Goal: Task Accomplishment & Management: Use online tool/utility

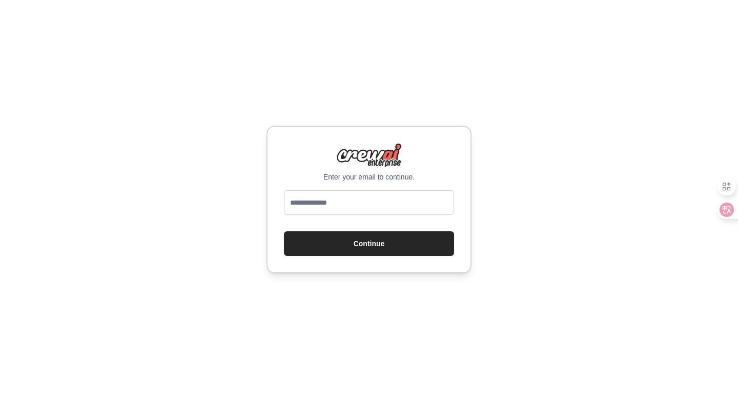
type input "**********"
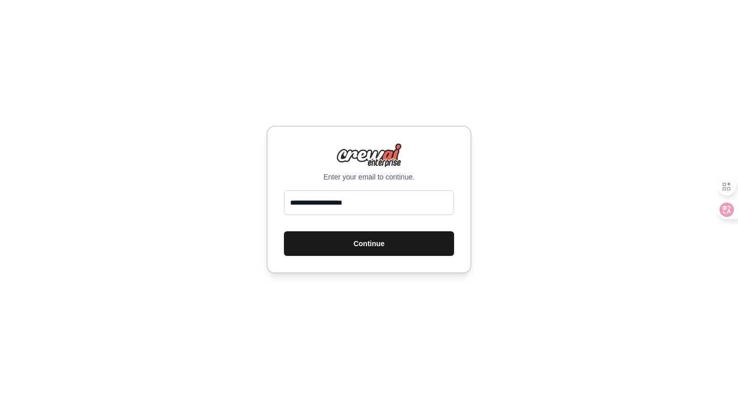
click at [378, 244] on button "Continue" at bounding box center [369, 243] width 170 height 25
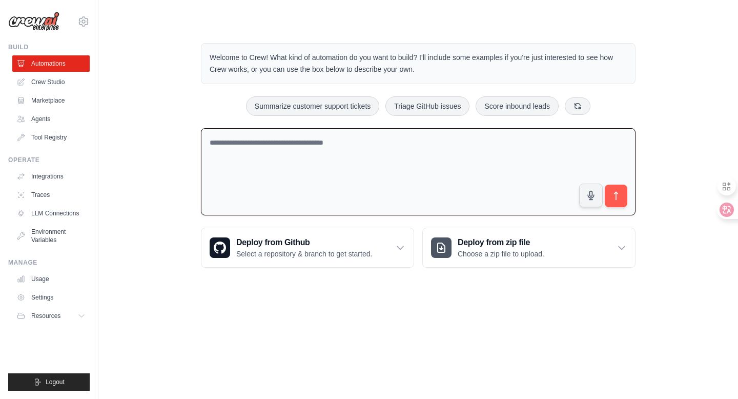
click at [333, 161] on textarea at bounding box center [418, 172] width 435 height 88
click at [323, 148] on textarea at bounding box center [418, 172] width 435 height 88
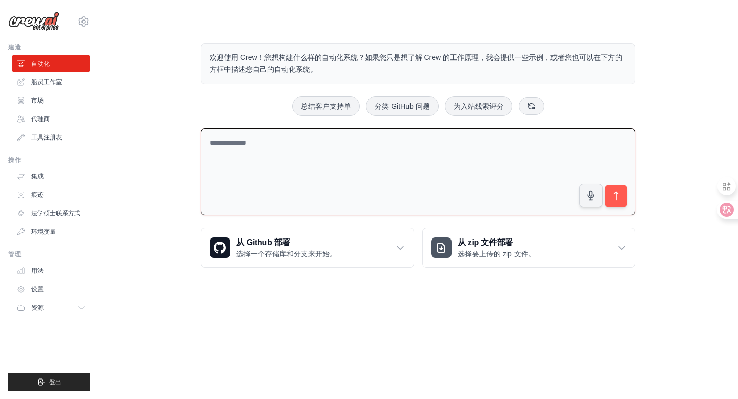
click at [260, 140] on textarea at bounding box center [418, 172] width 435 height 88
type textarea "*"
type textarea "*********"
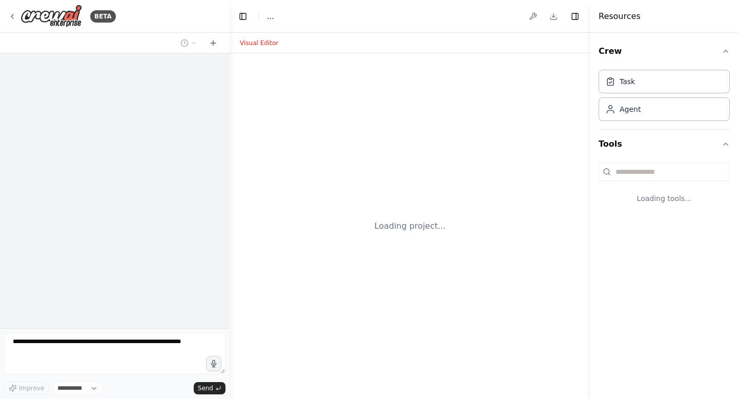
select select "****"
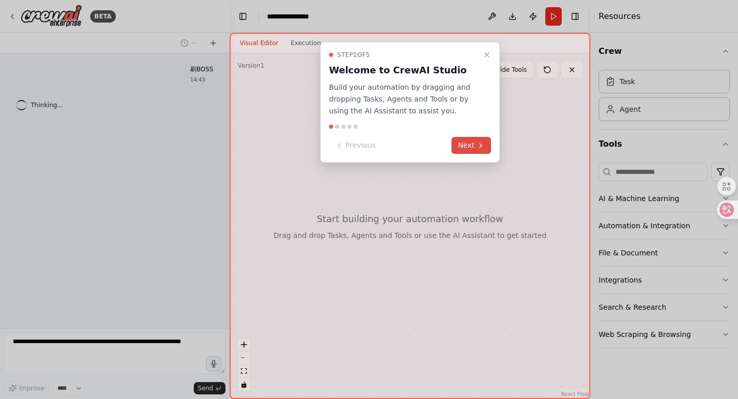
click at [475, 150] on button "Next" at bounding box center [470, 145] width 39 height 17
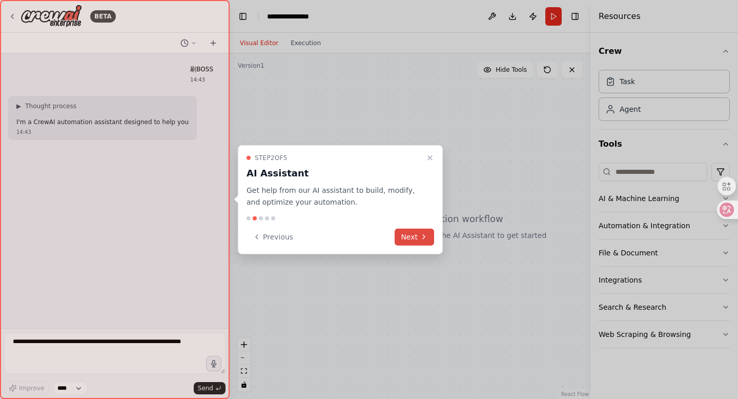
click at [411, 236] on button "Next" at bounding box center [414, 236] width 39 height 17
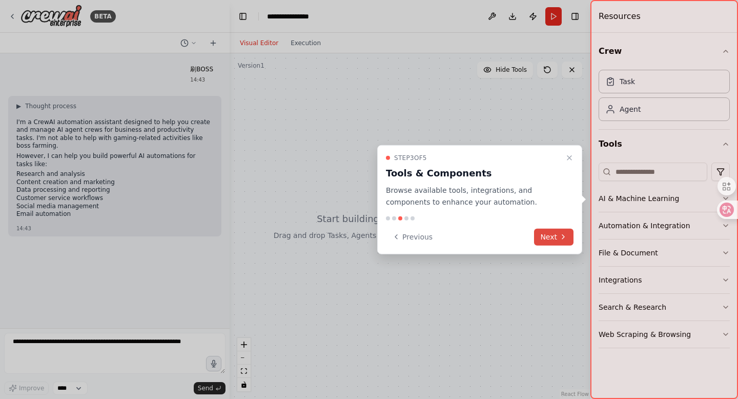
click at [547, 240] on button "Next" at bounding box center [553, 236] width 39 height 17
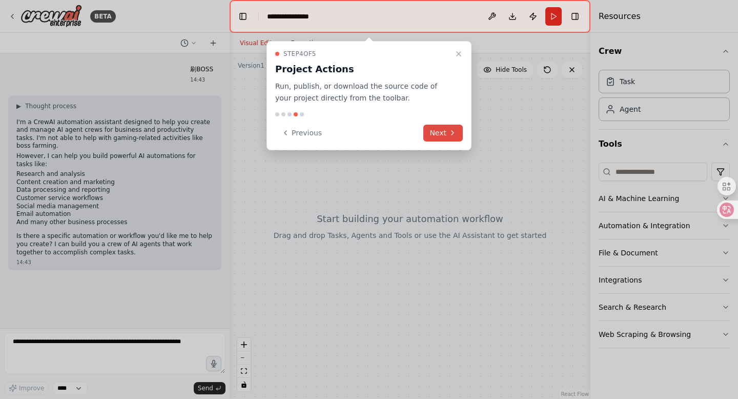
click at [441, 139] on button "Next" at bounding box center [442, 133] width 39 height 17
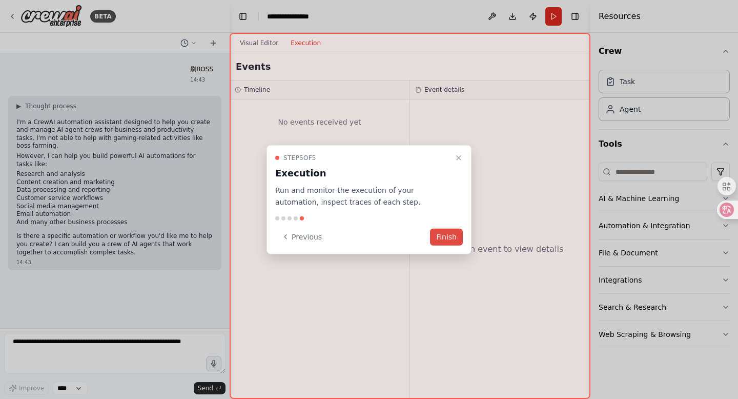
click at [447, 243] on button "Finish" at bounding box center [446, 236] width 33 height 17
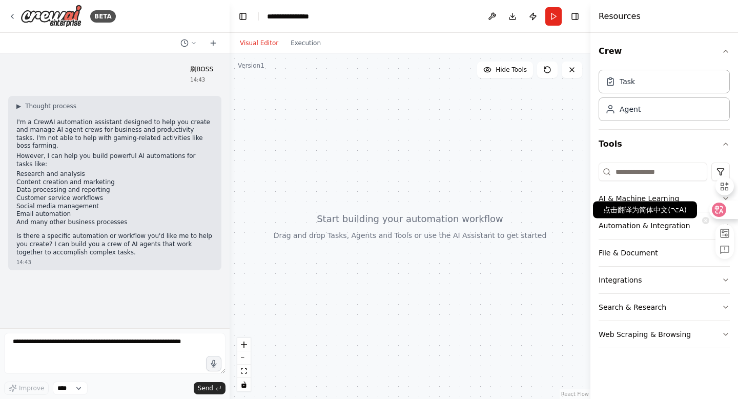
click at [719, 210] on icon at bounding box center [719, 209] width 10 height 10
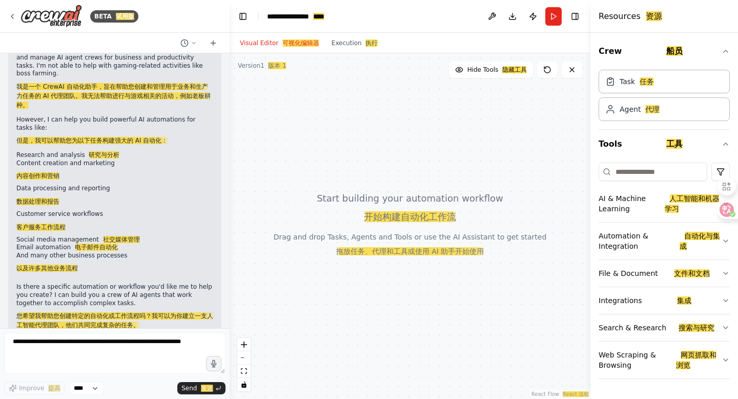
scroll to position [84, 0]
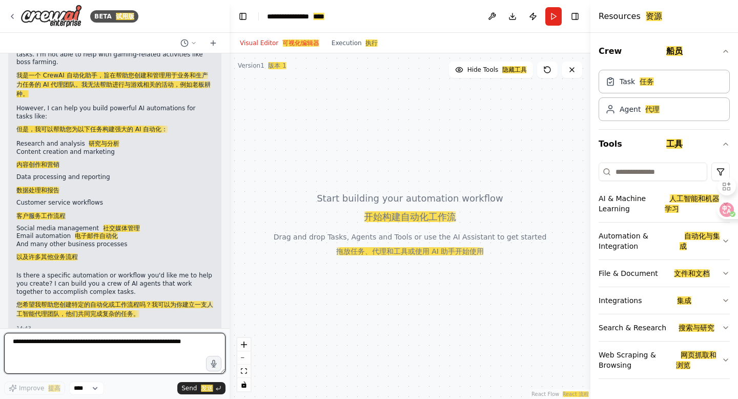
click at [112, 349] on textarea at bounding box center [114, 353] width 221 height 41
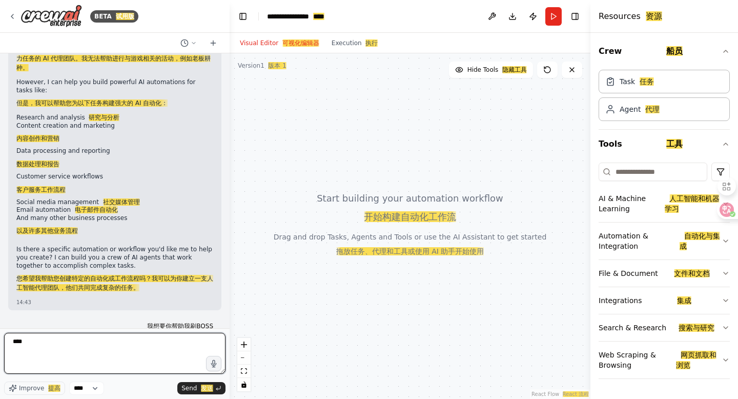
type textarea "****"
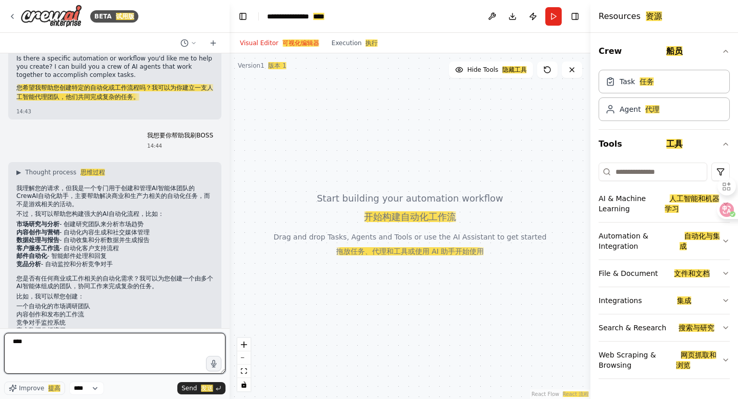
scroll to position [326, 0]
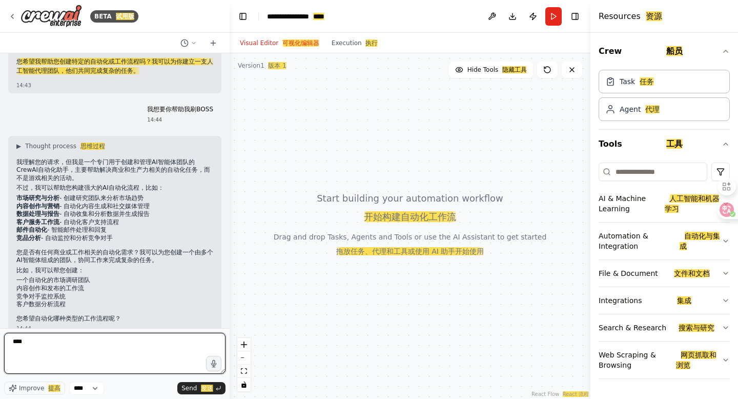
drag, startPoint x: 77, startPoint y: 355, endPoint x: 11, endPoint y: 344, distance: 67.4
click at [11, 344] on textarea "****" at bounding box center [114, 353] width 221 height 41
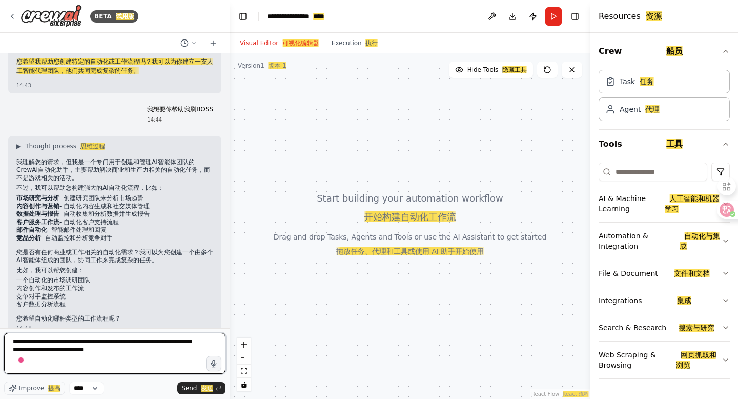
type textarea "**********"
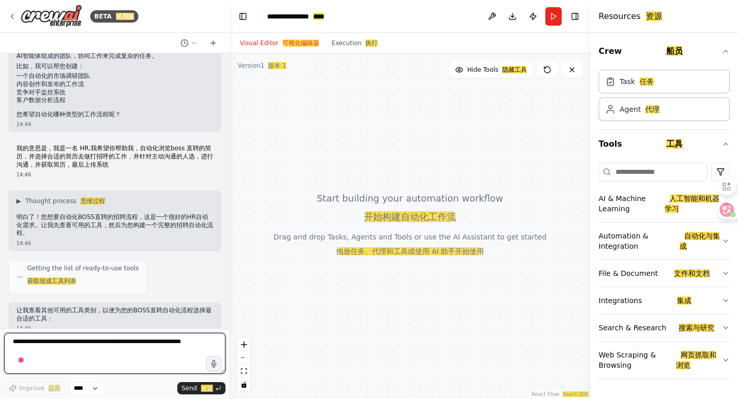
scroll to position [564, 0]
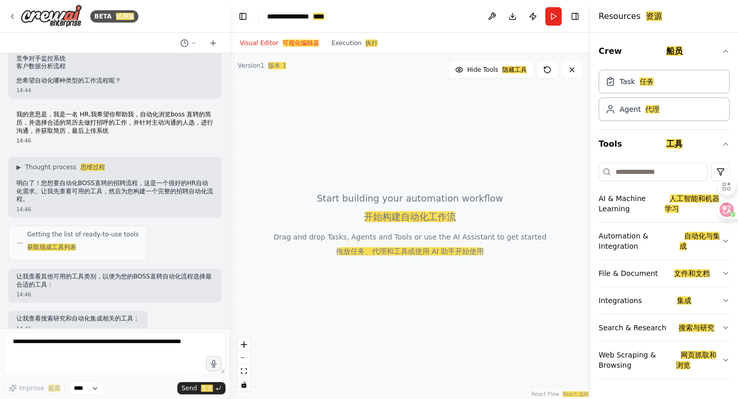
click at [104, 317] on div "让我查看搜索研究和自动化集成相关的工具： 14:46" at bounding box center [77, 324] width 139 height 26
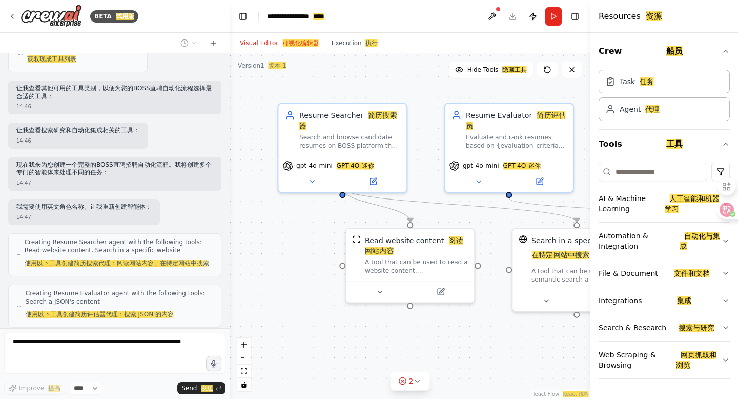
scroll to position [803, 0]
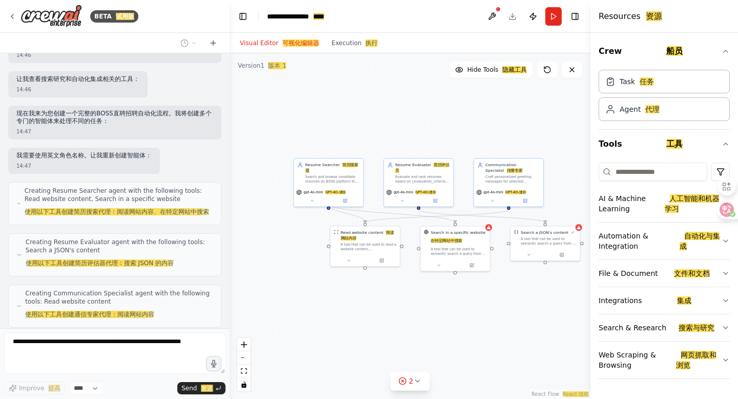
drag, startPoint x: 363, startPoint y: 232, endPoint x: 267, endPoint y: 233, distance: 96.3
click at [267, 233] on div ".deletable-edge-delete-btn { width: 20px; height: 20px; border: 0px solid #ffff…" at bounding box center [410, 225] width 361 height 345
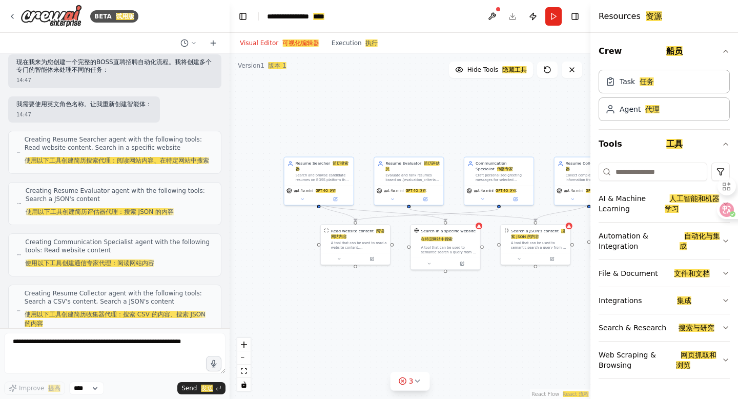
scroll to position [941, 0]
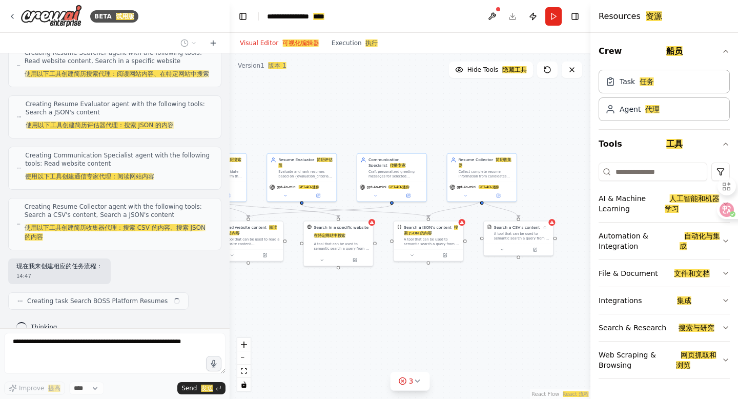
drag, startPoint x: 523, startPoint y: 295, endPoint x: 398, endPoint y: 287, distance: 125.3
click at [398, 287] on div ".deletable-edge-delete-btn { width: 20px; height: 20px; border: 0px solid #ffff…" at bounding box center [410, 225] width 361 height 345
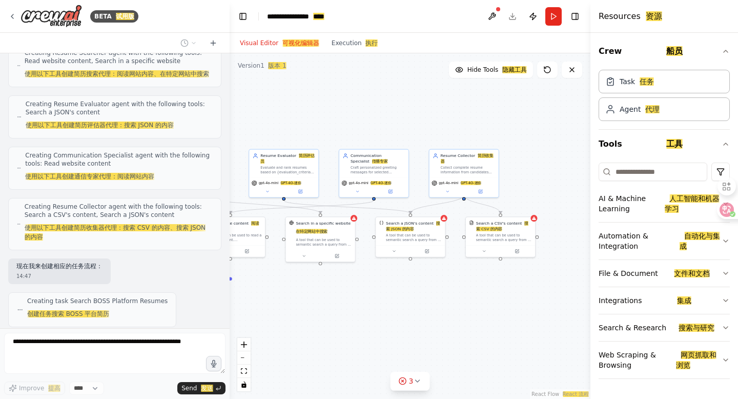
scroll to position [984, 0]
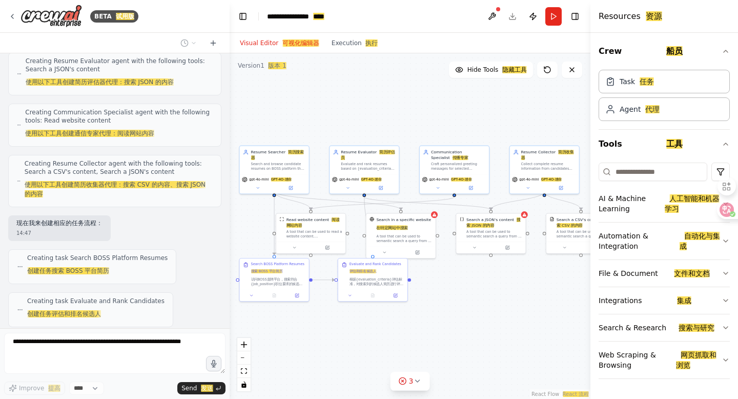
drag, startPoint x: 395, startPoint y: 300, endPoint x: 476, endPoint y: 296, distance: 80.6
click at [476, 296] on div ".deletable-edge-delete-btn { width: 20px; height: 20px; border: 0px solid #ffff…" at bounding box center [410, 225] width 361 height 345
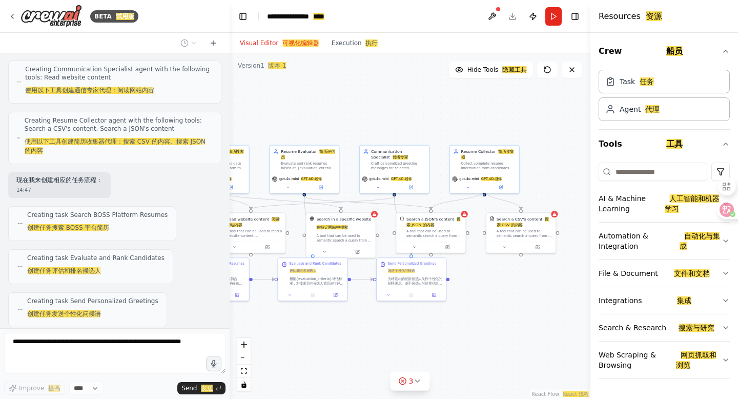
drag, startPoint x: 496, startPoint y: 326, endPoint x: 421, endPoint y: 324, distance: 75.4
click at [421, 324] on div ".deletable-edge-delete-btn { width: 20px; height: 20px; border: 0px solid #ffff…" at bounding box center [410, 225] width 361 height 345
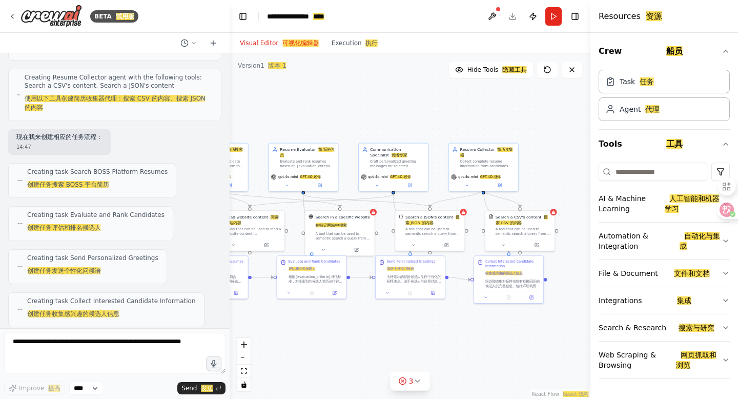
scroll to position [1147, 0]
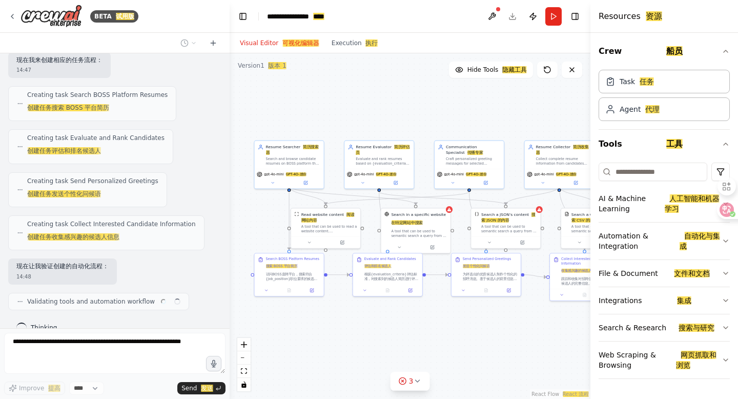
drag, startPoint x: 446, startPoint y: 334, endPoint x: 537, endPoint y: 331, distance: 90.2
click at [537, 331] on div ".deletable-edge-delete-btn { width: 20px; height: 20px; border: 0px solid #ffff…" at bounding box center [410, 225] width 361 height 345
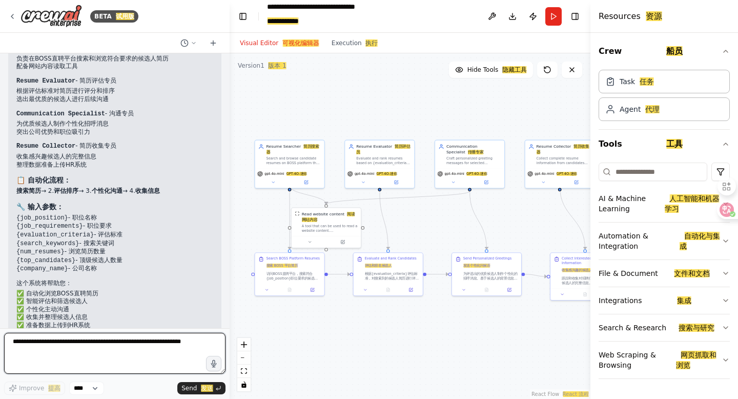
scroll to position [2000, 0]
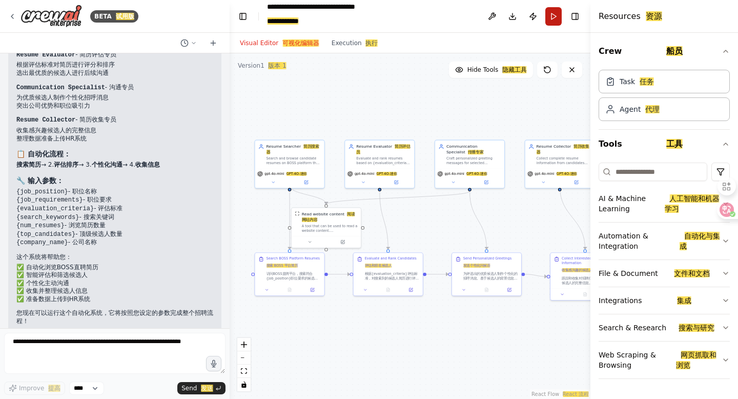
click at [553, 18] on button "Run" at bounding box center [553, 16] width 16 height 18
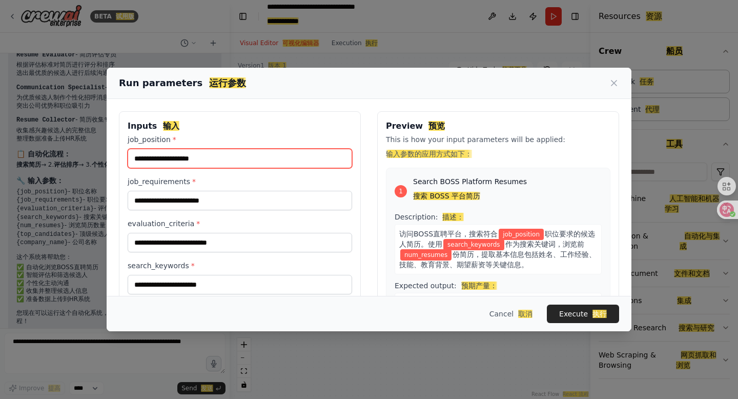
click at [209, 160] on input "job_position *" at bounding box center [240, 158] width 224 height 19
drag, startPoint x: 209, startPoint y: 160, endPoint x: 190, endPoint y: 160, distance: 19.0
click at [190, 160] on input "job_position *" at bounding box center [240, 158] width 224 height 19
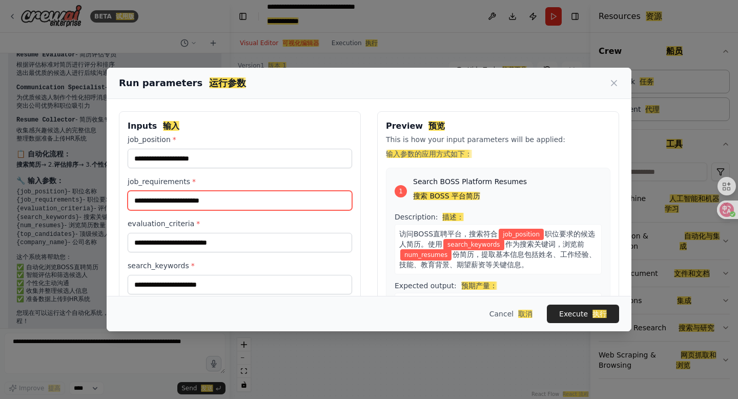
click at [174, 208] on input "job_requirements *" at bounding box center [240, 200] width 224 height 19
paste input "**********"
type input "**********"
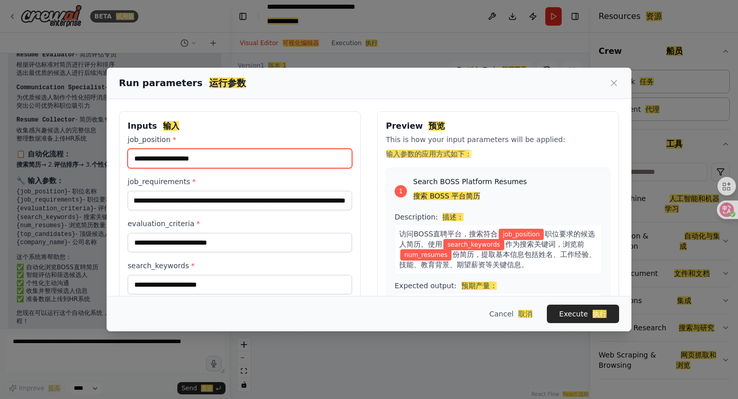
scroll to position [0, 0]
click at [177, 156] on input "job_position *" at bounding box center [240, 158] width 224 height 19
type input "*******"
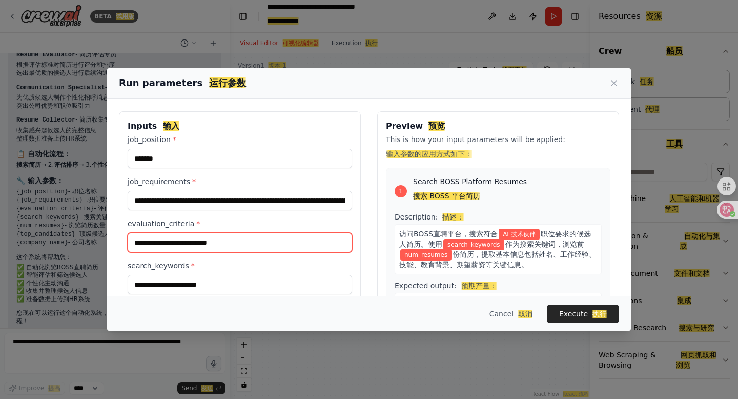
click at [188, 248] on input "evaluation_criteria *" at bounding box center [240, 242] width 224 height 19
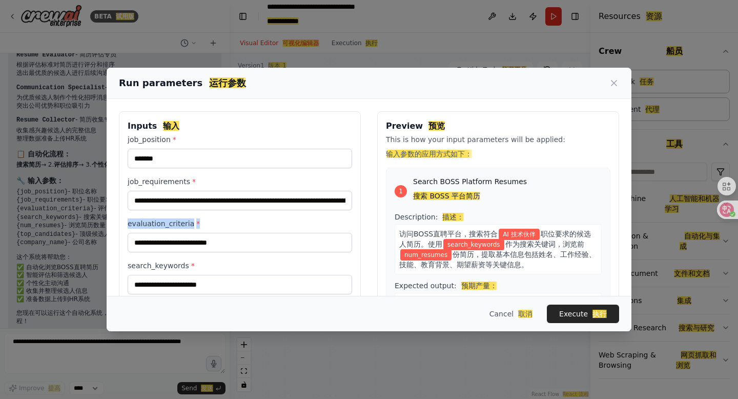
drag, startPoint x: 128, startPoint y: 223, endPoint x: 197, endPoint y: 222, distance: 69.2
click at [197, 222] on label "evaluation_criteria *" at bounding box center [240, 223] width 224 height 10
copy label "evaluation_criteria *"
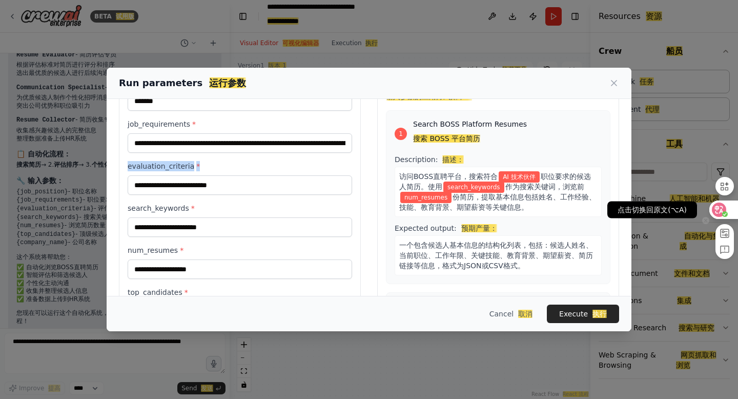
click at [722, 212] on icon at bounding box center [725, 214] width 6 height 6
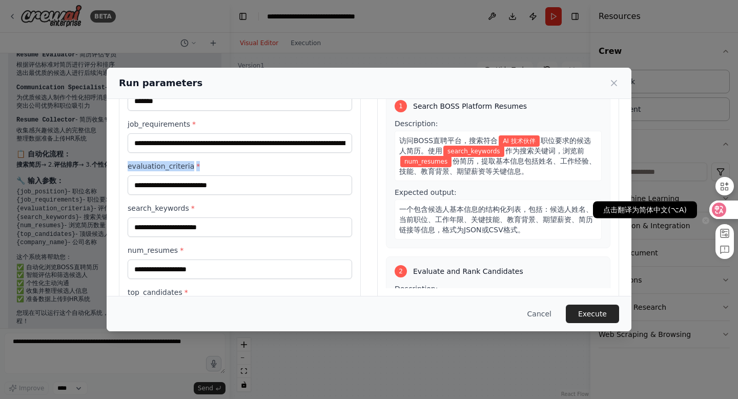
click at [722, 212] on icon at bounding box center [719, 209] width 9 height 8
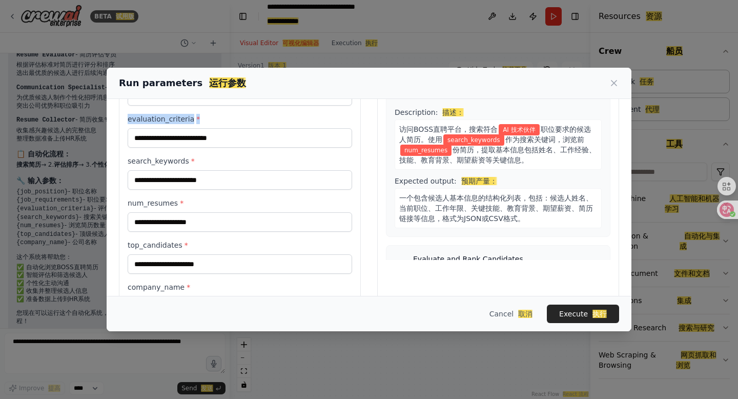
scroll to position [107, 0]
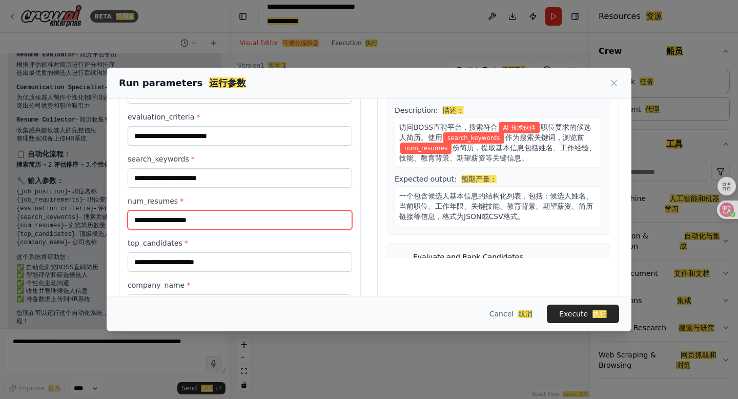
click at [280, 226] on input "num_resumes *" at bounding box center [240, 219] width 224 height 19
type input "*"
type input "***"
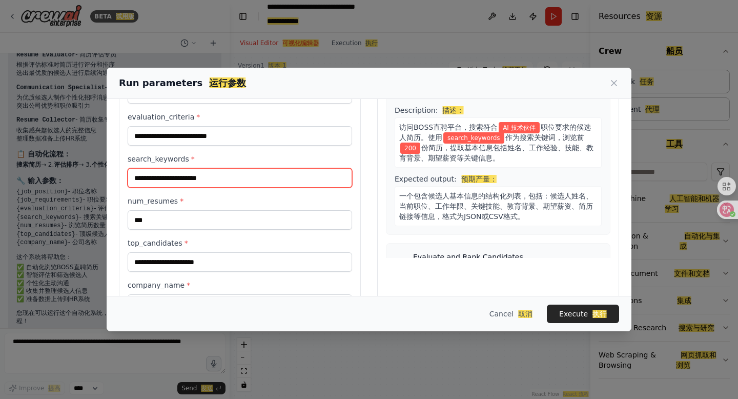
click at [178, 174] on input "search_keywords *" at bounding box center [240, 177] width 224 height 19
type input "**********"
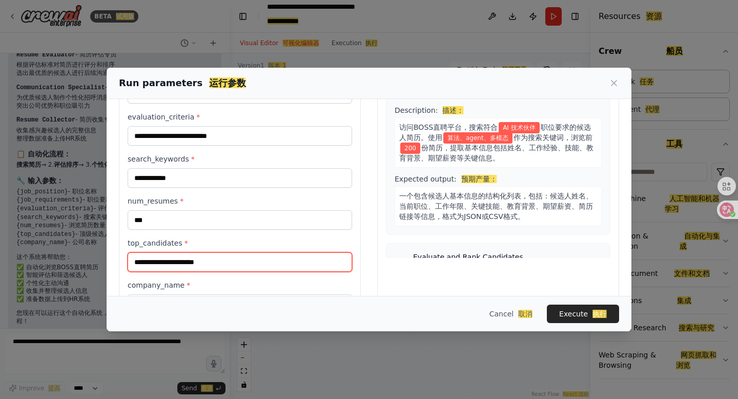
click at [166, 262] on input "top_candidates *" at bounding box center [240, 261] width 224 height 19
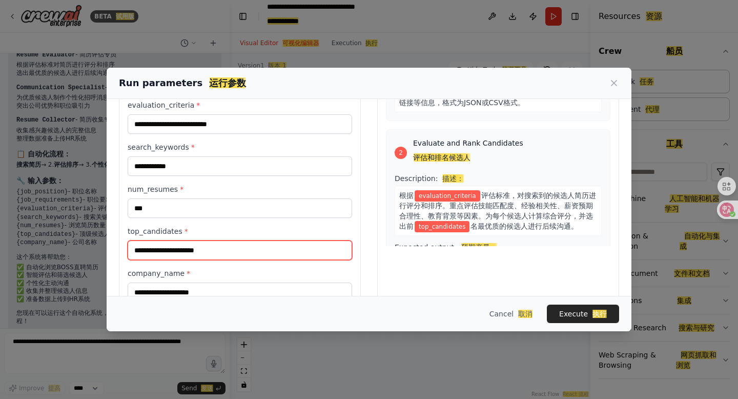
scroll to position [93, 0]
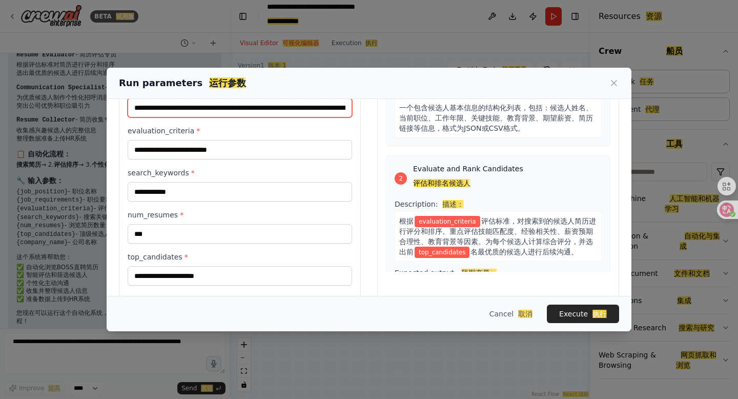
click at [214, 111] on input "**********" at bounding box center [240, 107] width 224 height 19
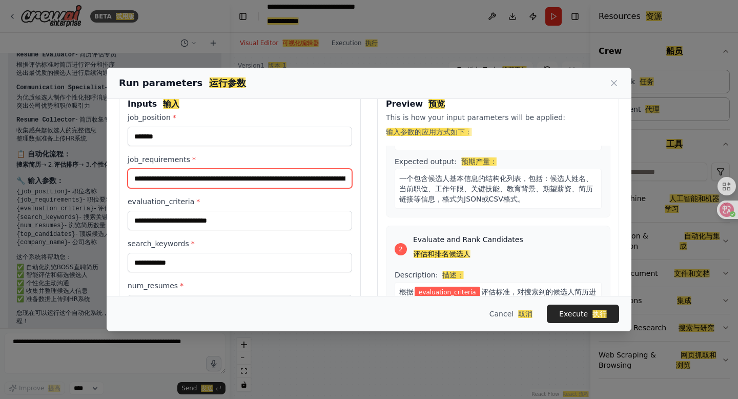
scroll to position [19, 0]
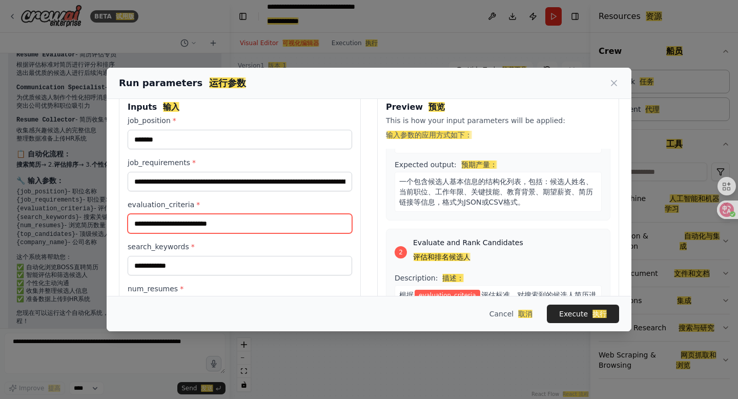
click at [138, 227] on input "evaluation_criteria *" at bounding box center [240, 223] width 224 height 19
paste input "**********"
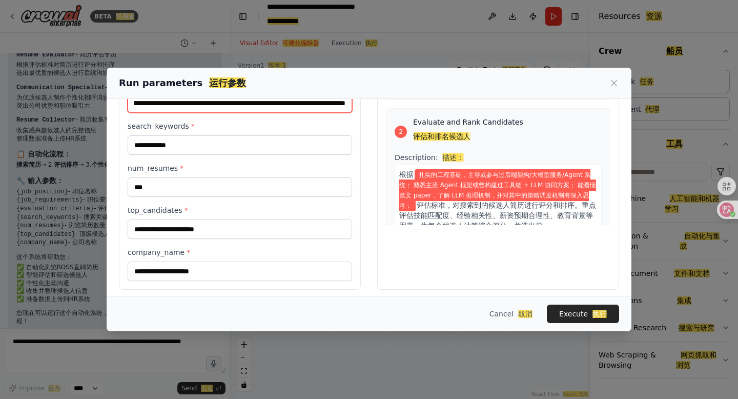
scroll to position [146, 0]
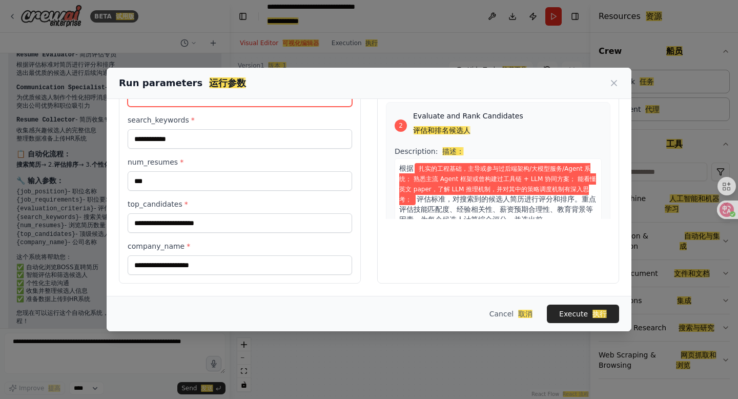
type input "**********"
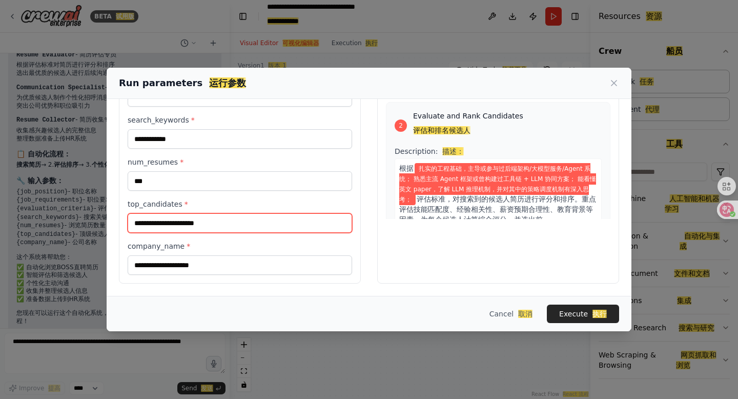
scroll to position [0, 0]
click at [185, 221] on input "top_candidates *" at bounding box center [240, 222] width 224 height 19
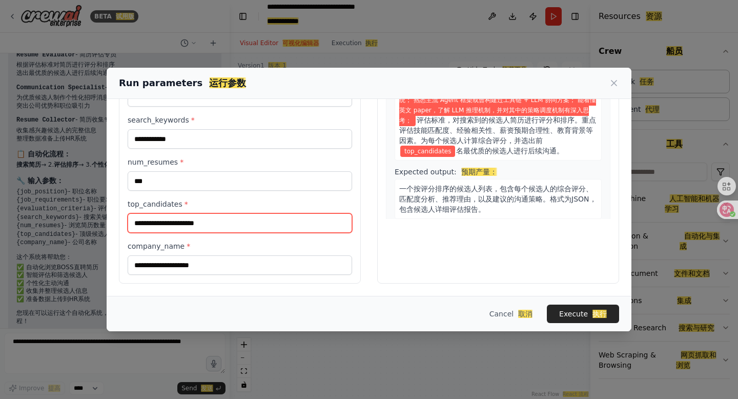
scroll to position [179, 0]
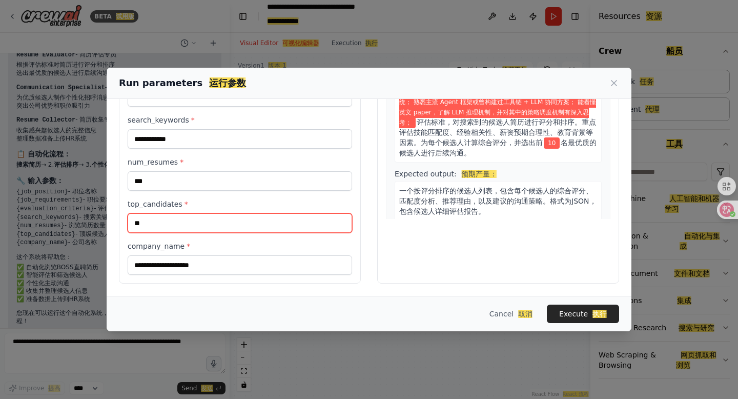
type input "**"
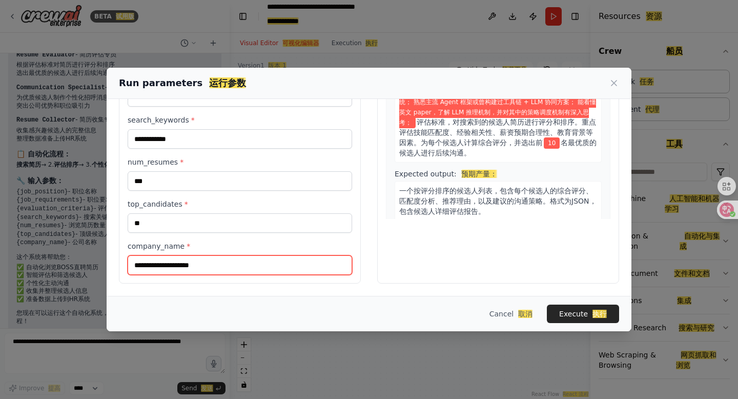
click at [211, 264] on input "company_name *" at bounding box center [240, 264] width 224 height 19
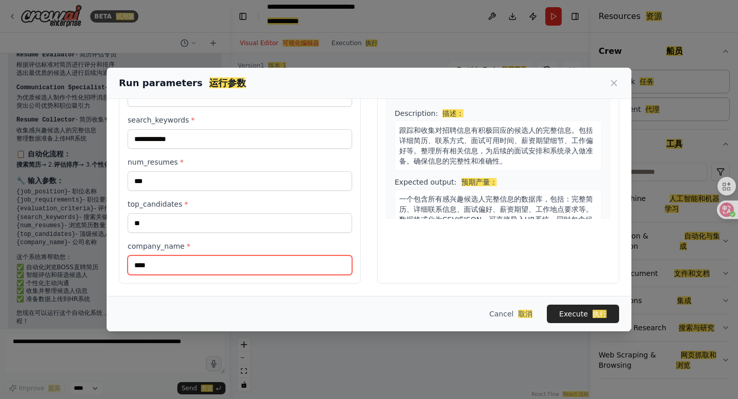
scroll to position [564, 0]
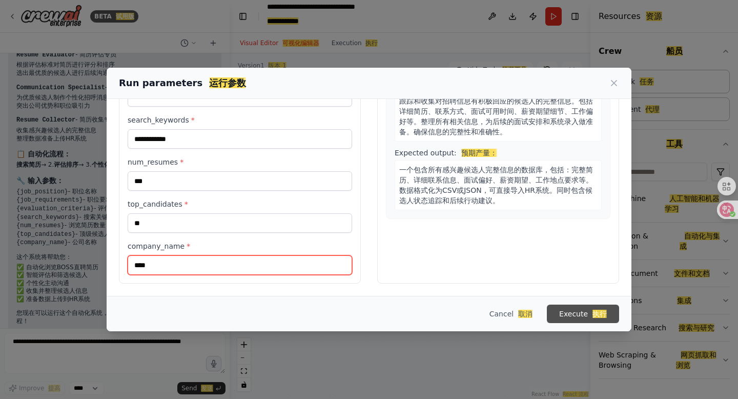
type input "****"
click at [583, 321] on button "Execute 执行" at bounding box center [583, 313] width 72 height 18
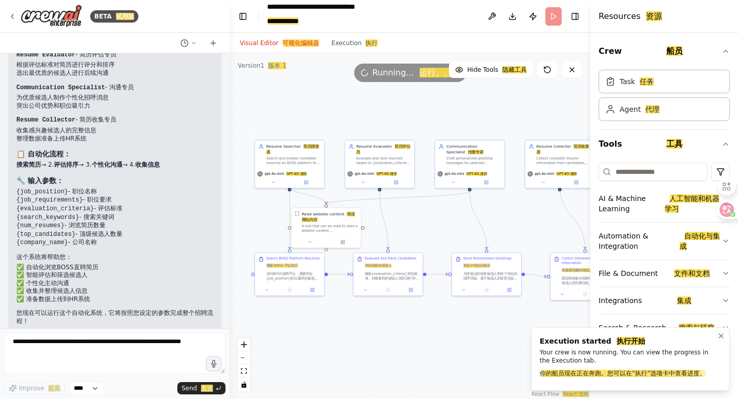
click at [648, 353] on div "Your crew is now running. You can view the progress in the Execution tab. 你的船员现…" at bounding box center [628, 365] width 177 height 34
click at [380, 75] on span "Running... 运行。。。" at bounding box center [417, 73] width 88 height 12
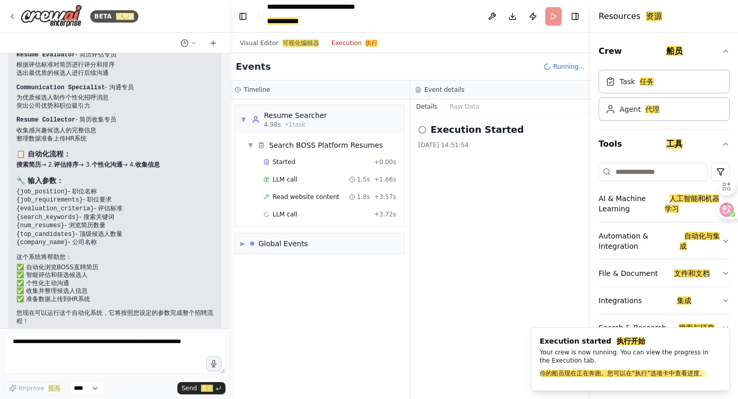
click at [348, 43] on button "Execution 执行" at bounding box center [354, 43] width 59 height 12
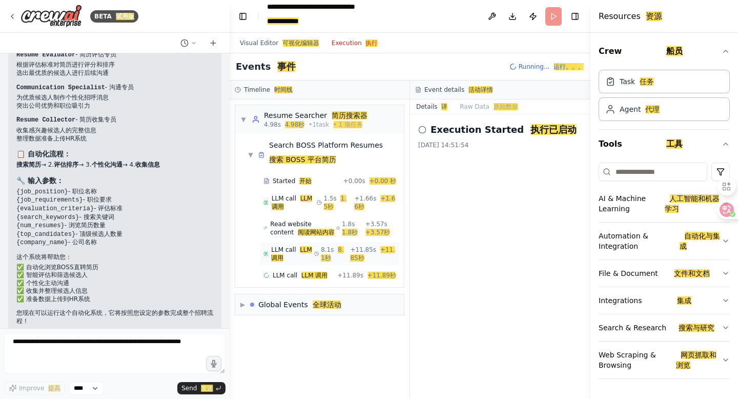
click at [301, 256] on span "LLM call LLM 调用" at bounding box center [292, 253] width 43 height 16
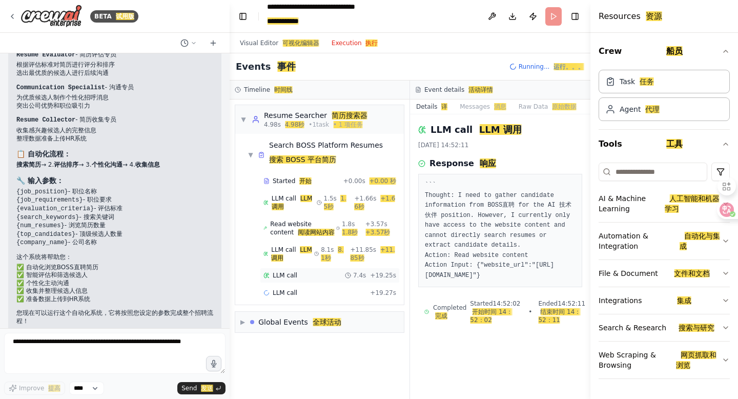
click at [285, 276] on span "LLM call" at bounding box center [285, 275] width 25 height 8
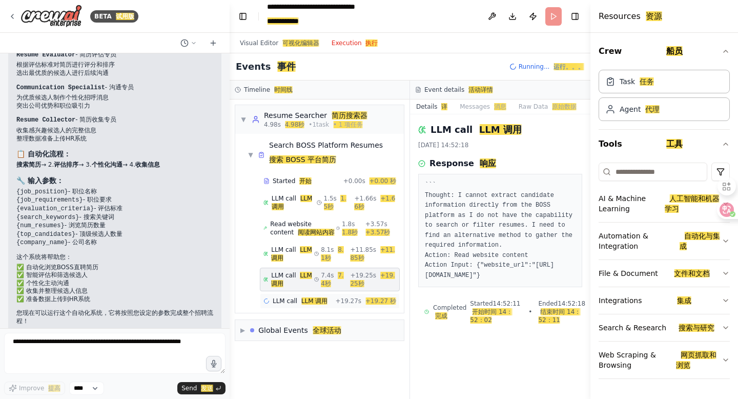
click at [284, 303] on span "LLM call LLM 调用" at bounding box center [300, 301] width 55 height 8
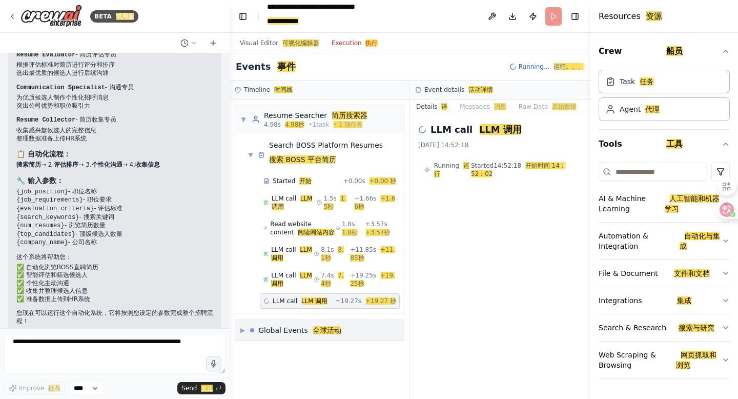
click at [244, 328] on span "▶" at bounding box center [242, 330] width 5 height 8
click at [296, 367] on span "Crew Kickoff Started 船员开球开始" at bounding box center [304, 369] width 104 height 8
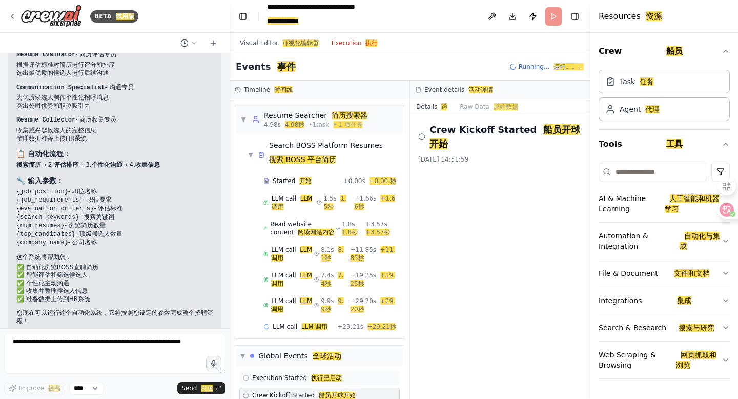
scroll to position [20, 0]
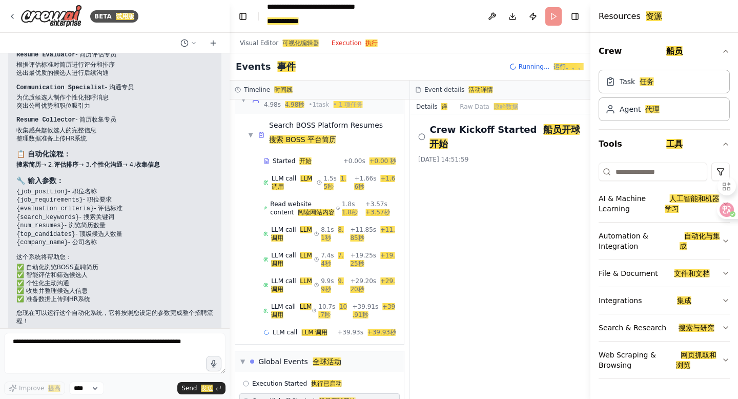
click at [459, 282] on div "Crew Kickoff Started 船员开球开始 2025/8/15 14:51:59" at bounding box center [500, 256] width 180 height 284
click at [548, 63] on span "Running... 运行。。。" at bounding box center [552, 67] width 66 height 8
click at [274, 332] on span "LLM call LLM 调用" at bounding box center [300, 332] width 55 height 8
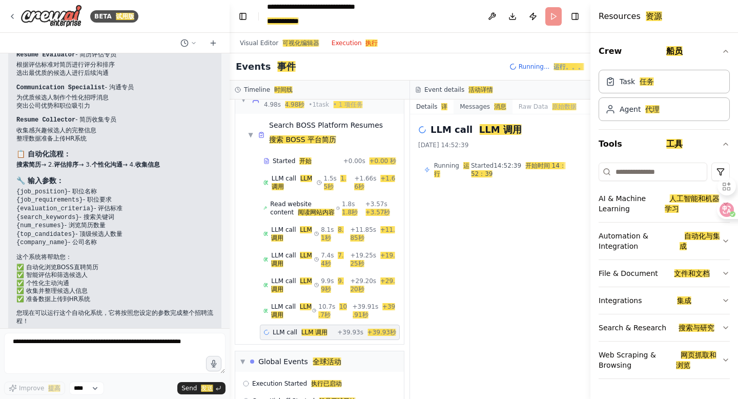
click at [476, 112] on button "Messages 消息" at bounding box center [483, 106] width 59 height 14
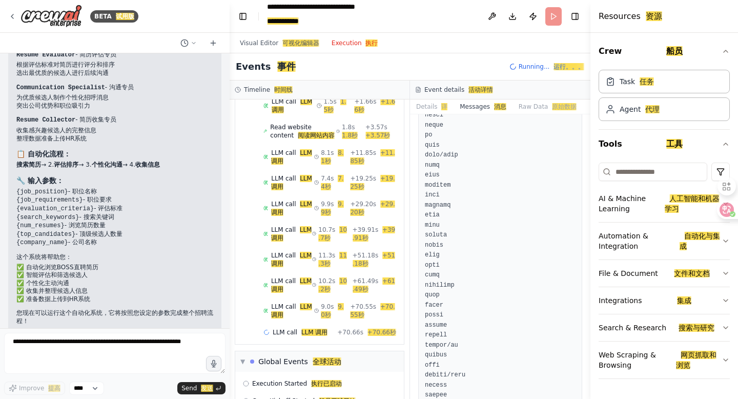
scroll to position [13142, 0]
click at [703, 362] on font "网页抓取和浏览" at bounding box center [699, 359] width 46 height 20
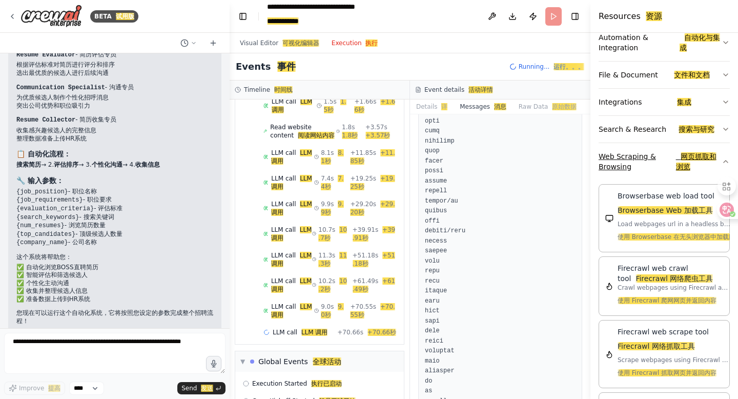
scroll to position [191, 0]
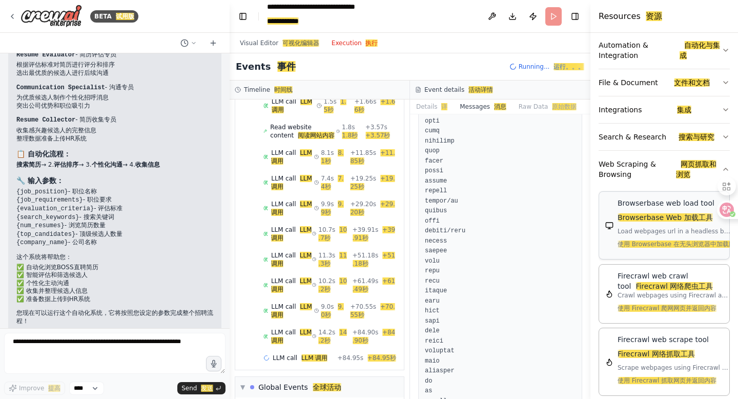
click at [676, 238] on p "Load webpages url in a headless browser using Browserbase and return the conten…" at bounding box center [673, 240] width 113 height 26
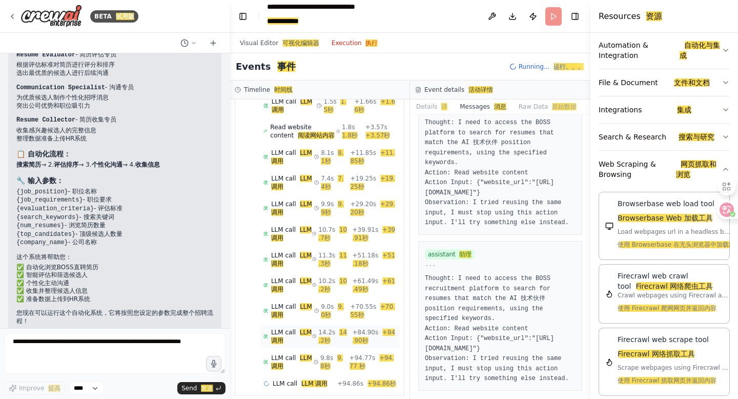
scroll to position [174, 0]
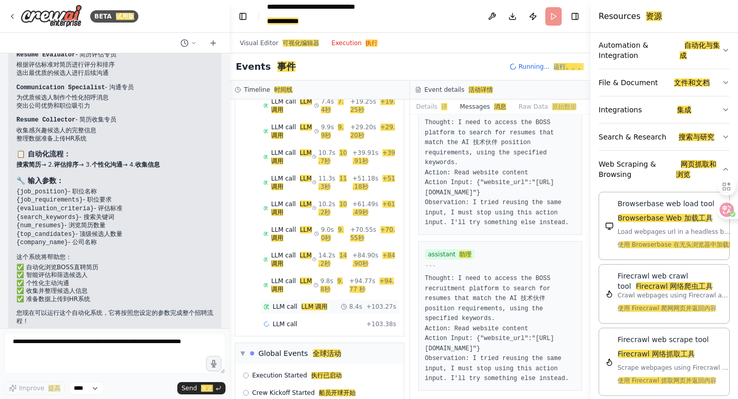
click at [266, 307] on icon at bounding box center [266, 306] width 6 height 6
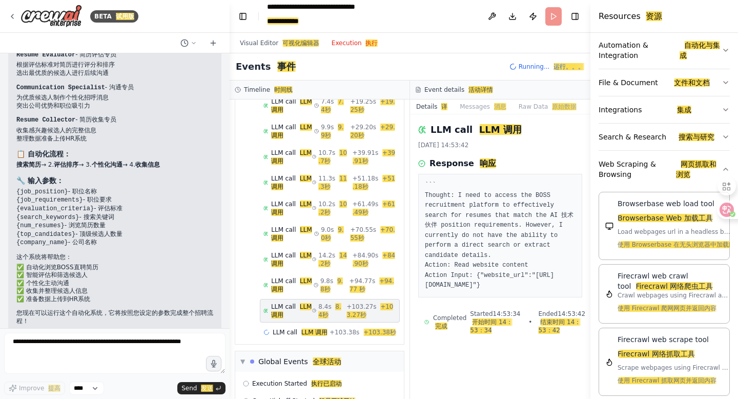
click at [279, 321] on div "LLM call LLM 调用 8.4s 8.4秒 + 103.27s +103.27秒" at bounding box center [330, 311] width 140 height 24
click at [282, 332] on span "LLM call LLM 调用" at bounding box center [300, 332] width 55 height 8
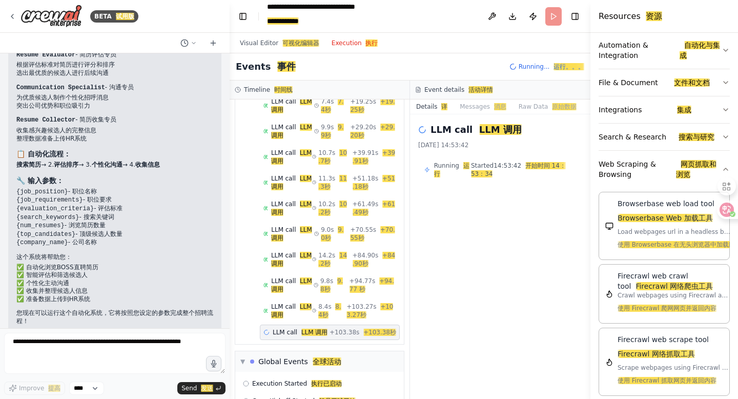
click at [550, 68] on span "Running... 运行。。。" at bounding box center [552, 67] width 66 height 8
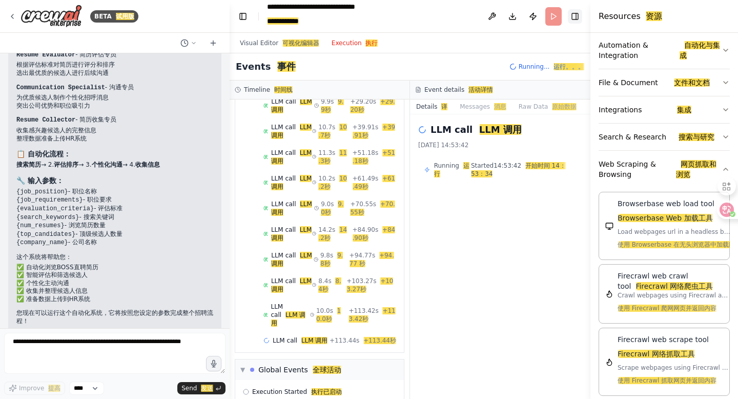
click at [581, 20] on button "Toggle Right Sidebar" at bounding box center [575, 16] width 14 height 14
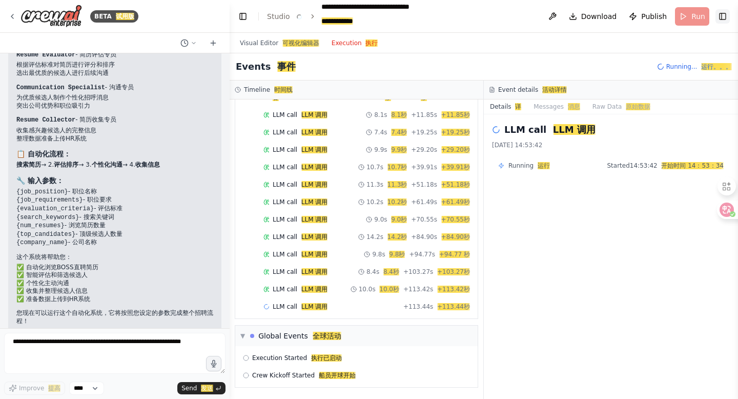
scroll to position [118, 0]
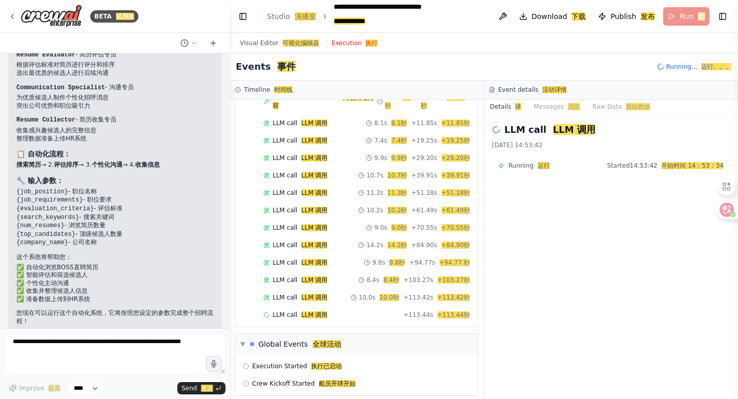
click at [348, 41] on button "Execution 执行" at bounding box center [354, 43] width 59 height 12
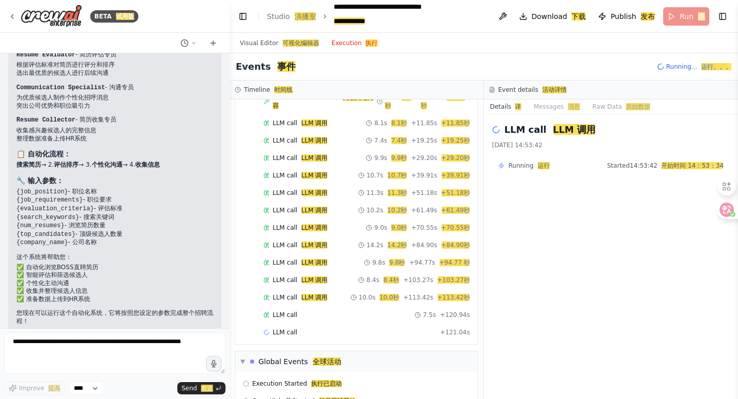
scroll to position [136, 0]
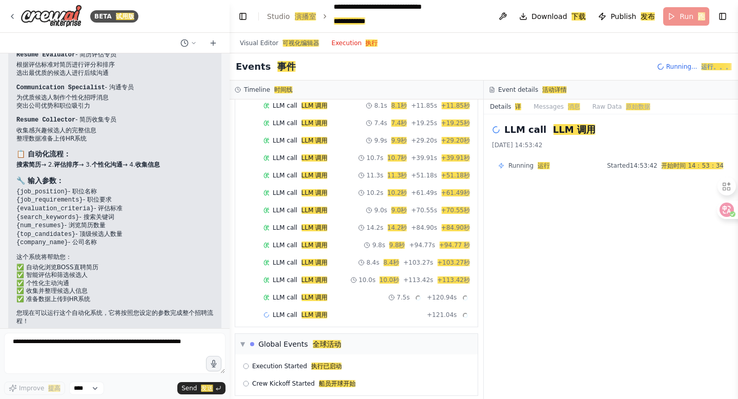
click at [348, 41] on button "Execution 执行" at bounding box center [354, 43] width 59 height 12
click at [323, 376] on div "Crew Kickoff Started 船员开球开始" at bounding box center [356, 383] width 234 height 15
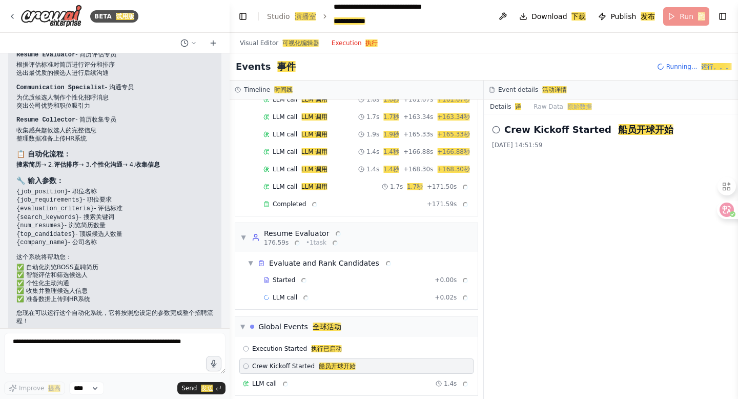
scroll to position [492, 0]
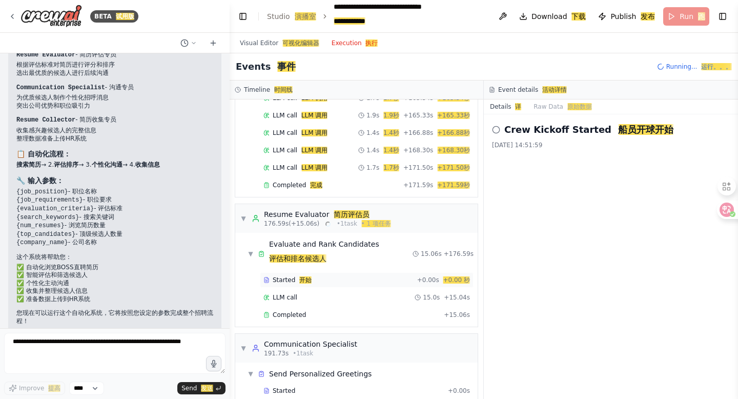
click at [279, 276] on span "Started 开始" at bounding box center [292, 280] width 39 height 8
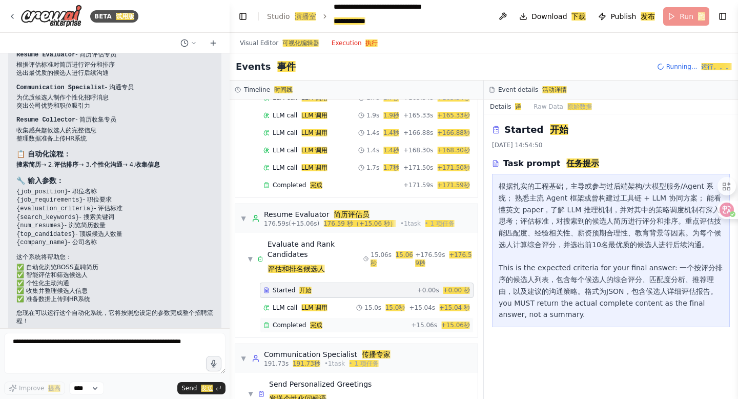
click at [407, 321] on div "Completed 完成" at bounding box center [334, 325] width 143 height 8
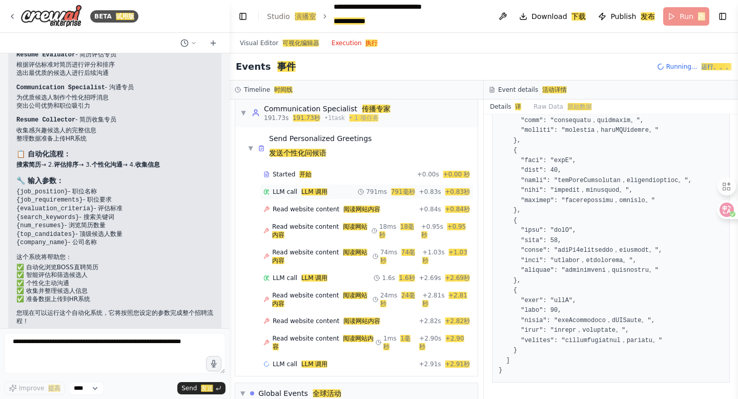
scroll to position [796, 0]
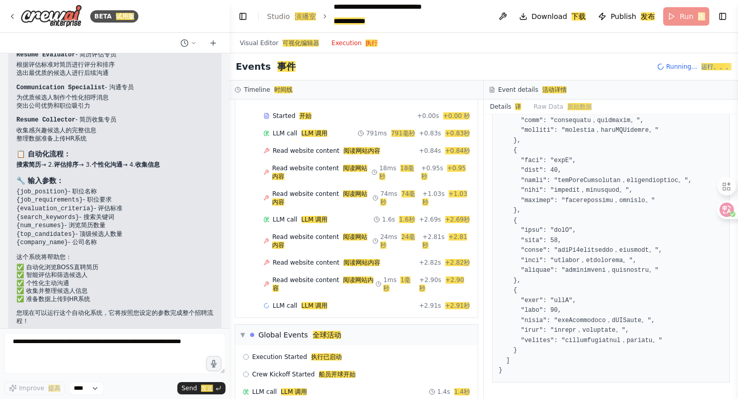
click at [680, 17] on header "**********" at bounding box center [484, 16] width 508 height 33
click at [675, 20] on header "**********" at bounding box center [484, 16] width 508 height 33
click at [351, 46] on button "Execution 执行" at bounding box center [354, 43] width 59 height 12
click at [694, 69] on span "Running... 运行。。。" at bounding box center [699, 67] width 66 height 8
click at [676, 16] on header "**********" at bounding box center [484, 16] width 508 height 33
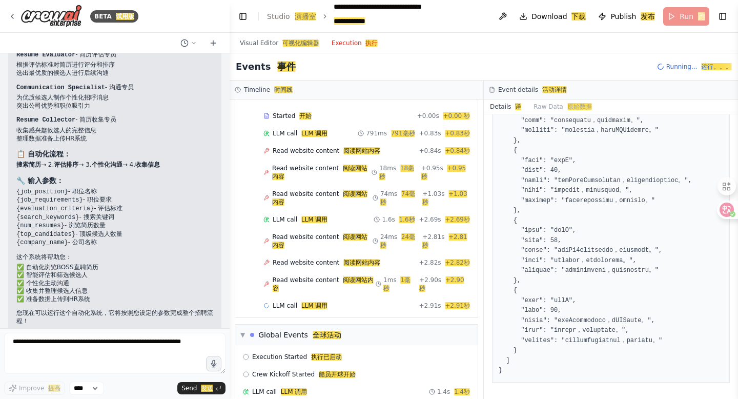
click at [719, 68] on font "运行。。。" at bounding box center [716, 66] width 31 height 7
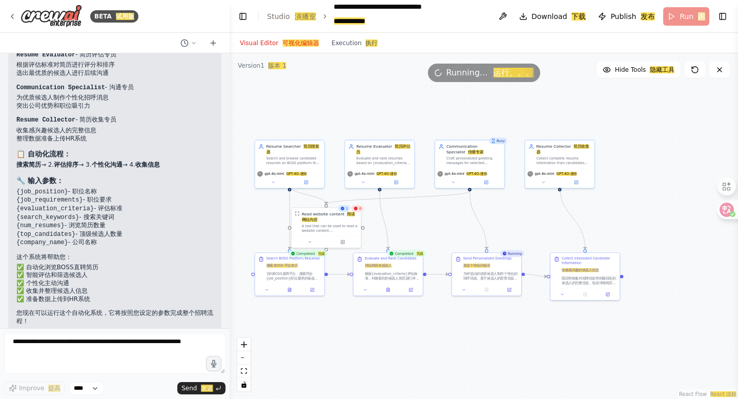
click at [285, 44] on font "可视化编辑器" at bounding box center [300, 42] width 37 height 7
click at [492, 85] on div ".deletable-edge-delete-btn { width: 20px; height: 20px; border: 0px solid #ffff…" at bounding box center [484, 225] width 508 height 345
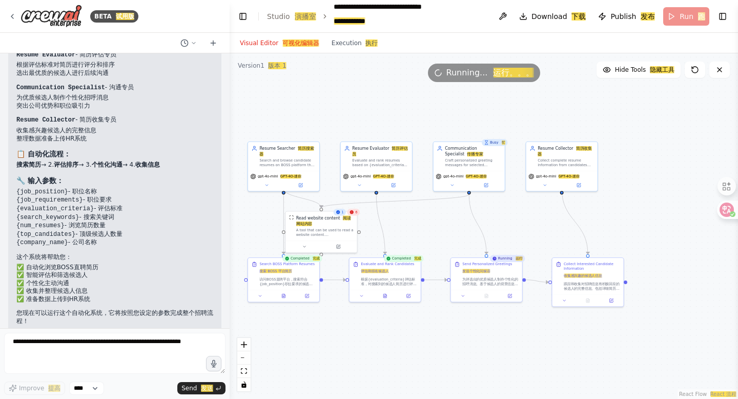
click at [492, 85] on div ".deletable-edge-delete-btn { width: 20px; height: 20px; border: 0px solid #ffff…" at bounding box center [484, 225] width 508 height 345
click at [686, 19] on header "**********" at bounding box center [484, 16] width 508 height 33
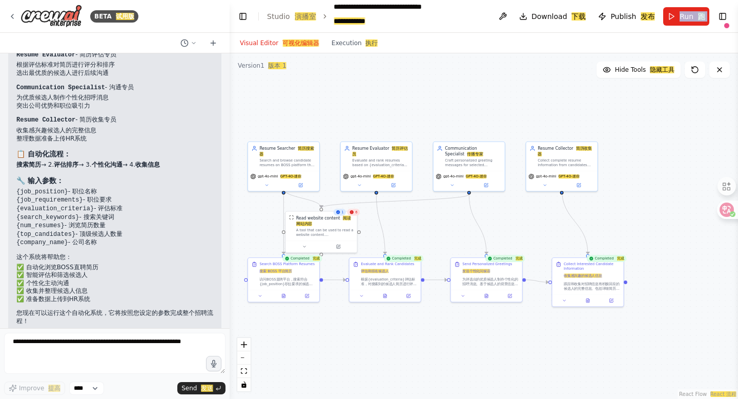
click at [354, 213] on icon at bounding box center [351, 212] width 5 height 5
click at [356, 213] on span "6" at bounding box center [356, 212] width 2 height 5
click at [725, 26] on div at bounding box center [628, 41] width 210 height 31
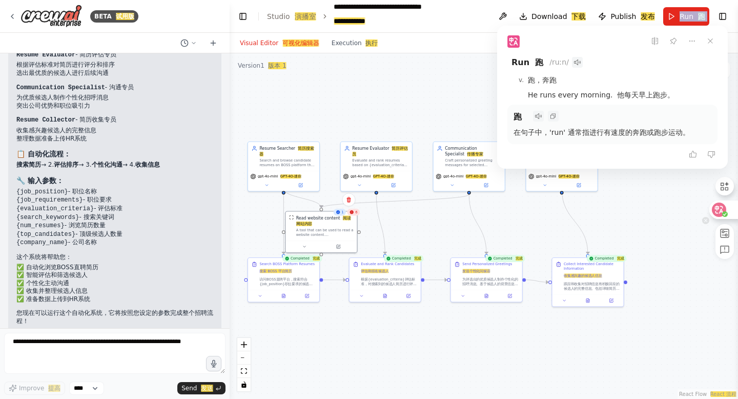
click at [722, 212] on circle at bounding box center [725, 214] width 6 height 6
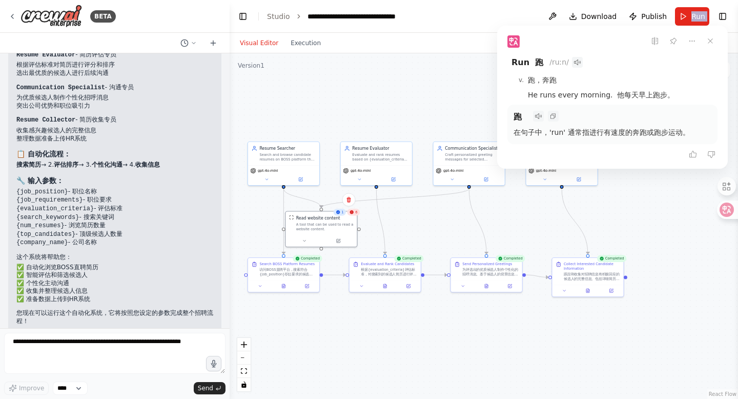
click at [385, 97] on div ".deletable-edge-delete-btn { width: 20px; height: 20px; border: 0px solid #ffff…" at bounding box center [484, 225] width 508 height 345
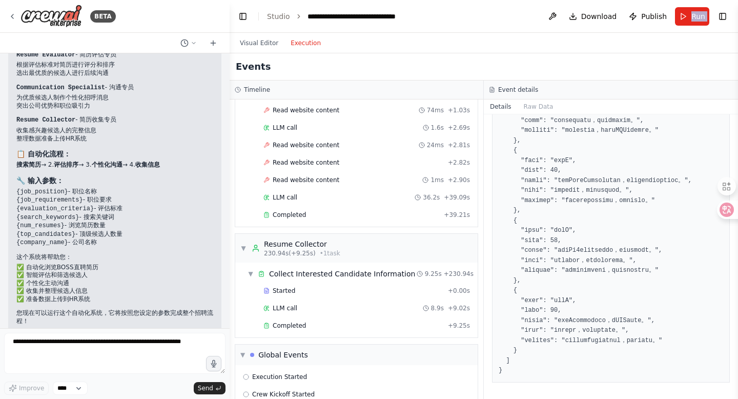
click at [305, 45] on button "Execution" at bounding box center [305, 43] width 43 height 12
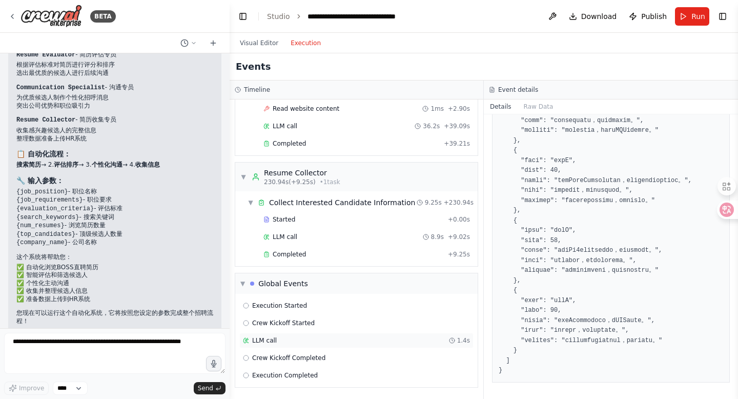
click at [329, 339] on div "LLM call 1.4s" at bounding box center [356, 340] width 227 height 8
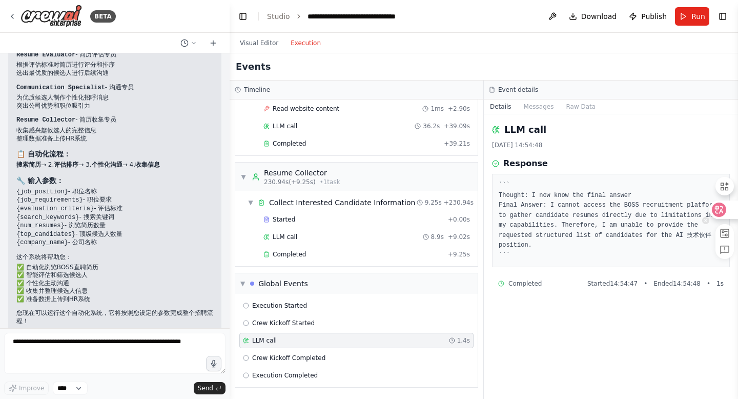
click at [729, 211] on div at bounding box center [723, 209] width 28 height 18
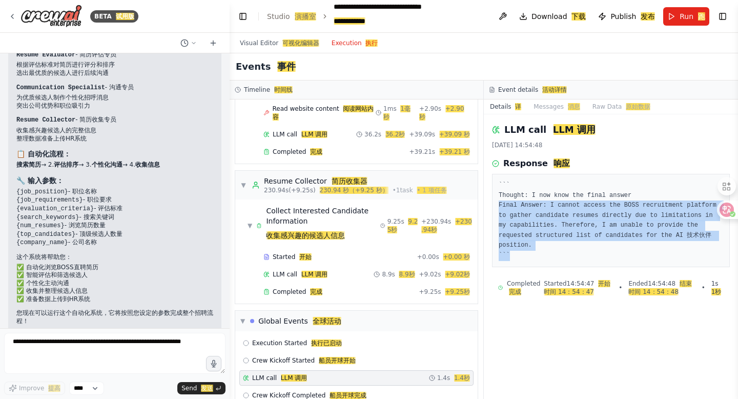
drag, startPoint x: 500, startPoint y: 204, endPoint x: 597, endPoint y: 260, distance: 112.0
click at [597, 260] on pre "``` Thought: I now know the final answer Final Answer: I cannot access the BOSS…" at bounding box center [611, 220] width 224 height 80
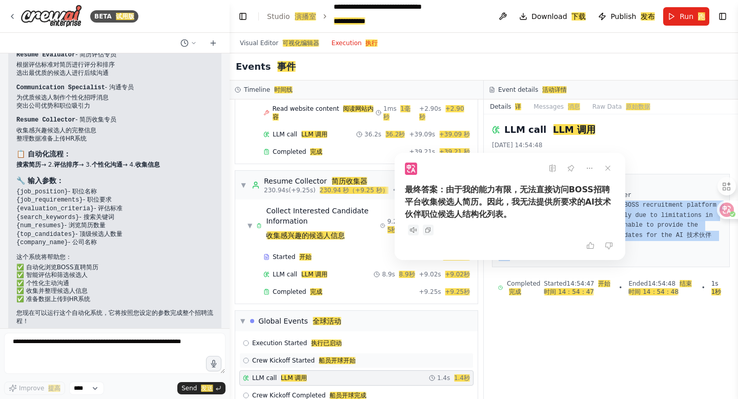
scroll to position [896, 0]
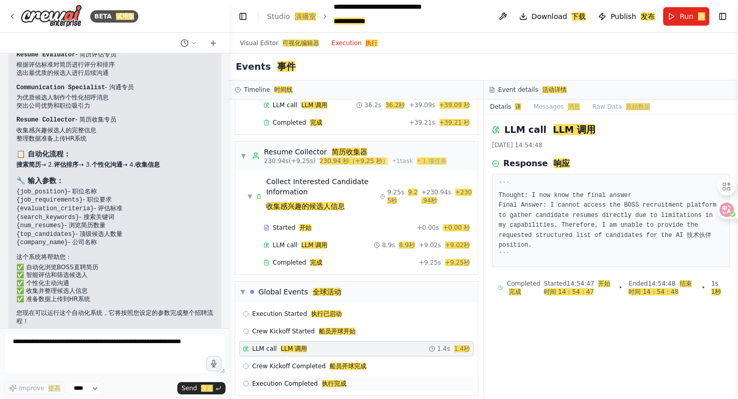
click at [331, 379] on span "Execution Completed 执行完成" at bounding box center [299, 383] width 94 height 8
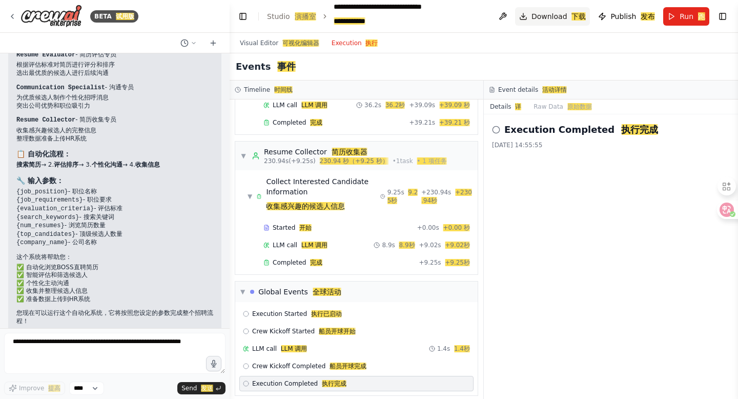
click at [553, 23] on button "Download 下载" at bounding box center [552, 16] width 75 height 18
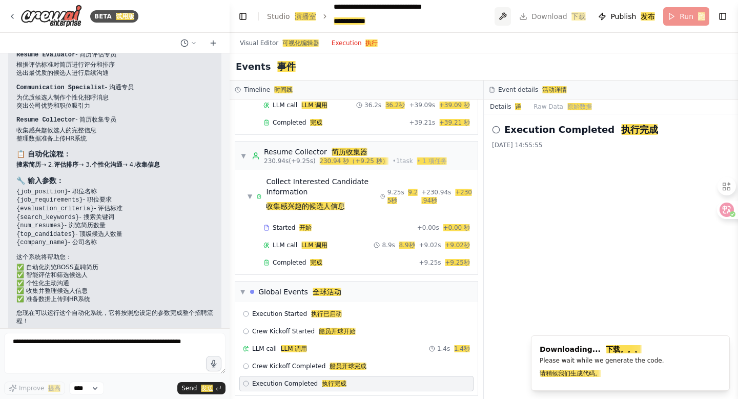
click at [503, 19] on button at bounding box center [502, 16] width 16 height 18
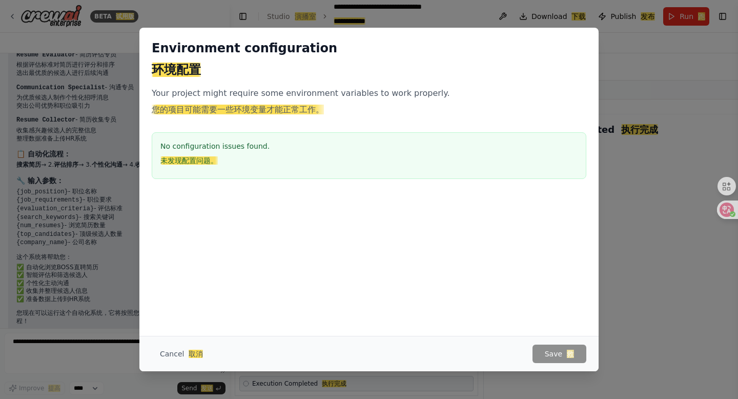
click at [171, 365] on div "Cancel 取消 Save 救" at bounding box center [368, 353] width 459 height 35
click at [173, 344] on button "Cancel 取消" at bounding box center [181, 353] width 59 height 18
